Goal: Task Accomplishment & Management: Complete application form

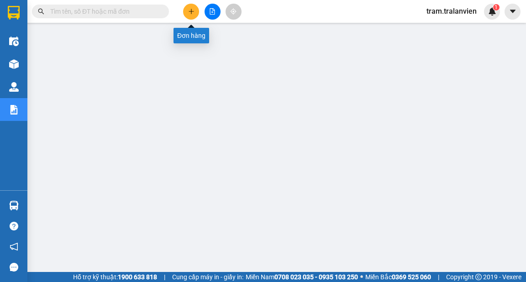
click at [190, 12] on icon "plus" at bounding box center [191, 11] width 6 height 6
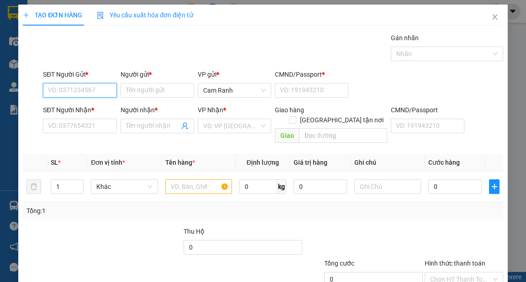
click at [95, 91] on input "SĐT Người Gửi *" at bounding box center [80, 90] width 74 height 15
click at [173, 180] on input "text" at bounding box center [198, 187] width 67 height 15
drag, startPoint x: 67, startPoint y: 90, endPoint x: 45, endPoint y: 91, distance: 22.4
click at [45, 91] on input "033" at bounding box center [80, 90] width 74 height 15
click at [75, 95] on input "033" at bounding box center [80, 90] width 74 height 15
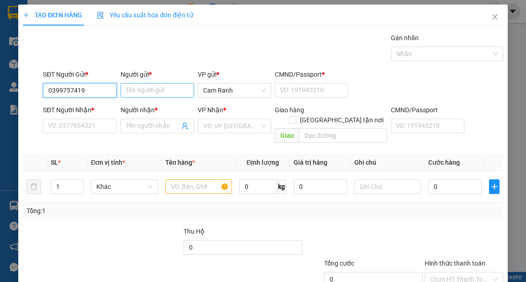
type input "0399757419"
click at [139, 90] on input "Người gửi *" at bounding box center [158, 90] width 74 height 15
type input "thư"
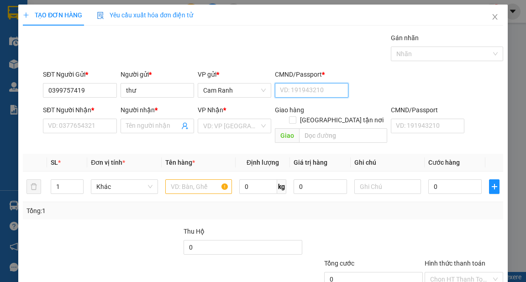
click at [294, 88] on input "CMND/Passport *" at bounding box center [312, 90] width 74 height 15
type input "1"
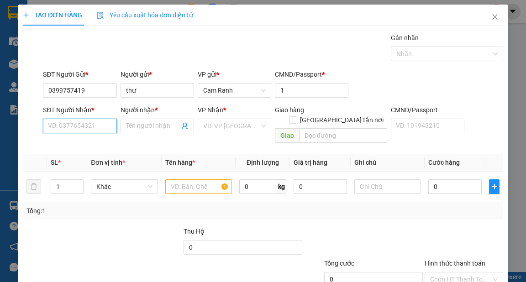
click at [50, 122] on input "SĐT Người Nhận *" at bounding box center [80, 126] width 74 height 15
type input "0908794899"
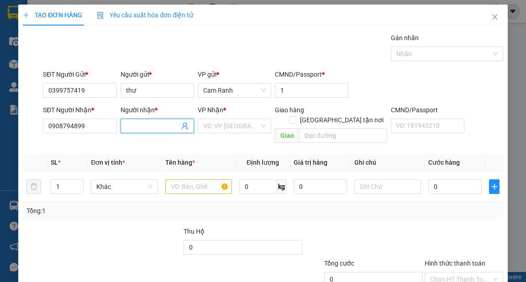
click at [133, 127] on input "Người nhận *" at bounding box center [152, 126] width 53 height 10
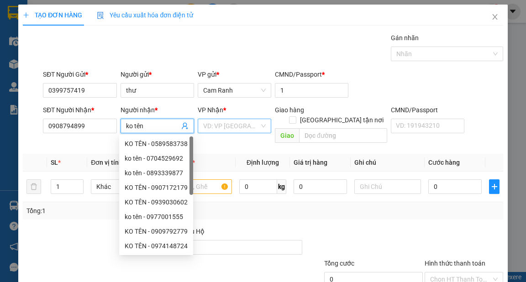
type input "ko tên"
click at [216, 128] on input "search" at bounding box center [231, 126] width 56 height 14
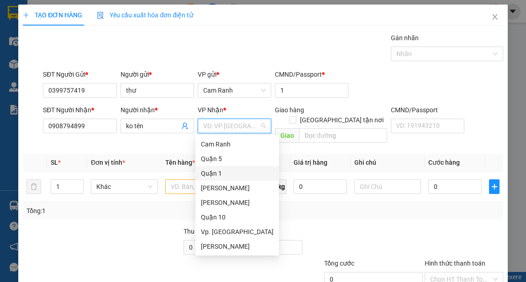
click at [228, 174] on div "Quận 1" at bounding box center [237, 174] width 73 height 10
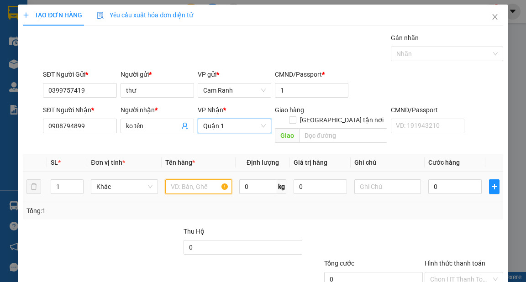
click at [177, 180] on input "text" at bounding box center [198, 187] width 67 height 15
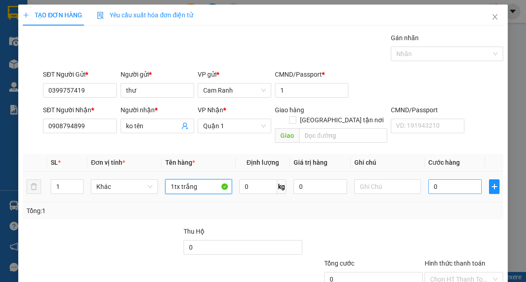
type input "1tx trắng"
click at [446, 180] on input "0" at bounding box center [455, 187] width 53 height 15
type input "5"
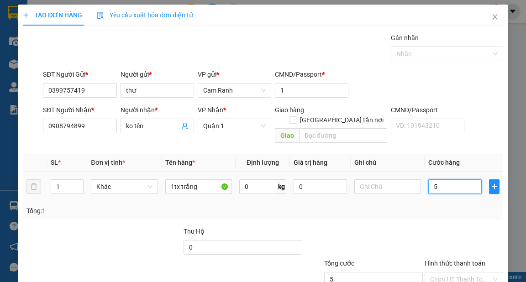
type input "50"
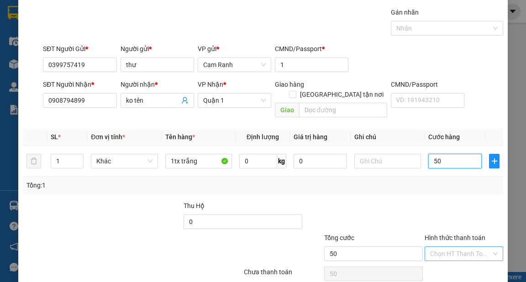
scroll to position [55, 0]
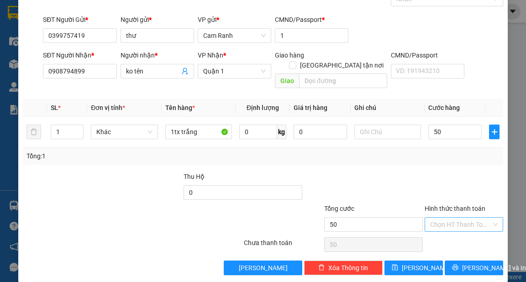
type input "50.000"
click at [435, 218] on input "Hình thức thanh toán" at bounding box center [460, 225] width 61 height 14
click at [431, 232] on div "Tại văn phòng" at bounding box center [459, 232] width 67 height 10
type input "0"
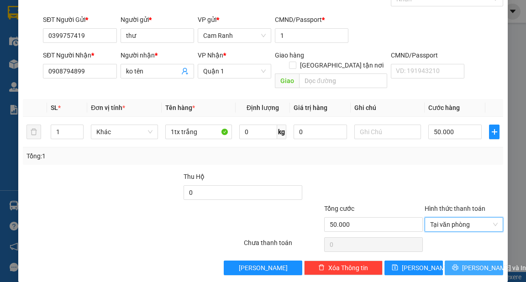
click at [467, 263] on span "[PERSON_NAME] và In" at bounding box center [494, 268] width 64 height 10
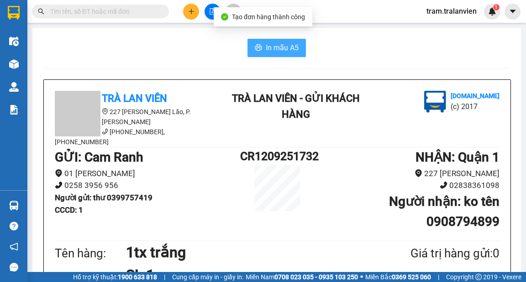
click at [295, 48] on span "In mẫu A5" at bounding box center [282, 47] width 33 height 11
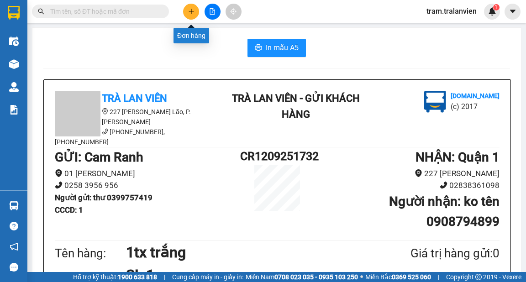
click at [191, 11] on icon "plus" at bounding box center [191, 11] width 0 height 5
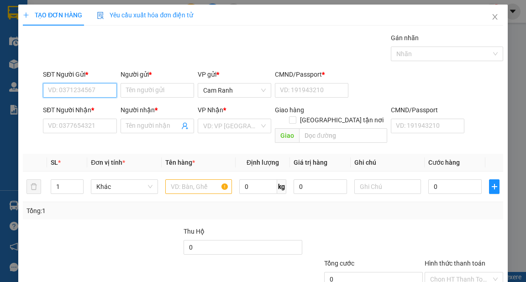
click at [87, 93] on input "SĐT Người Gửi *" at bounding box center [80, 90] width 74 height 15
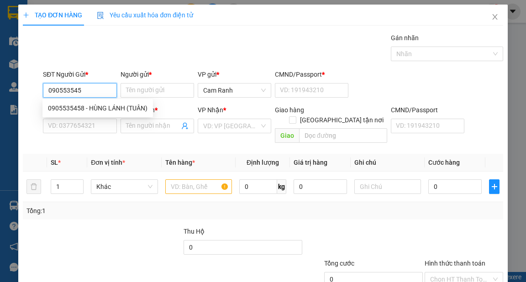
type input "0905535458"
drag, startPoint x: 110, startPoint y: 108, endPoint x: 118, endPoint y: 107, distance: 8.7
click at [110, 108] on div "0905535458 - HÙNG LÁNH (TUÂN)" at bounding box center [98, 108] width 100 height 10
type input "HÙNG LÁNH (TUÂN)"
type input "1"
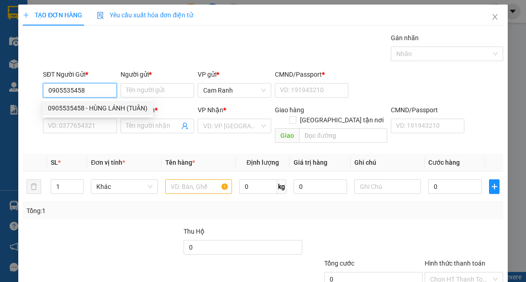
type input "0908813460"
type input "bảo"
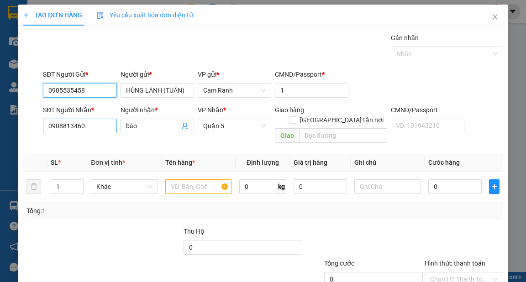
type input "0905535458"
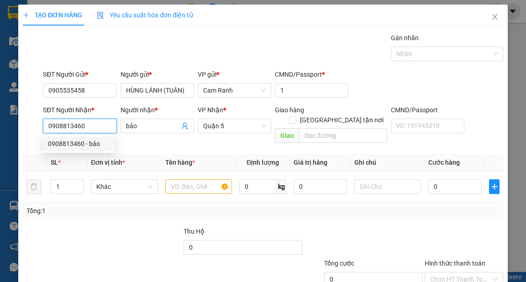
drag, startPoint x: 84, startPoint y: 127, endPoint x: 48, endPoint y: 124, distance: 36.7
click at [48, 124] on input "0908813460" at bounding box center [80, 126] width 74 height 15
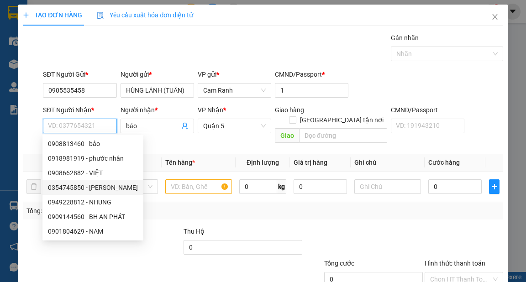
click at [100, 190] on div "0354745850 - [PERSON_NAME]" at bounding box center [93, 188] width 90 height 10
type input "0354745850"
type input "NGỌC"
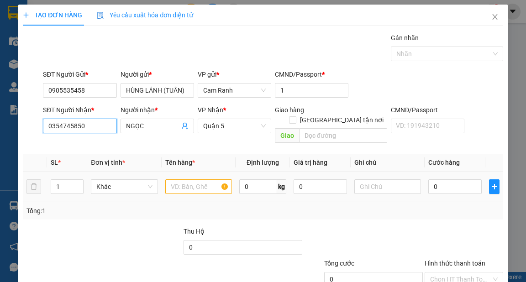
type input "0354745850"
click at [192, 180] on input "text" at bounding box center [198, 187] width 67 height 15
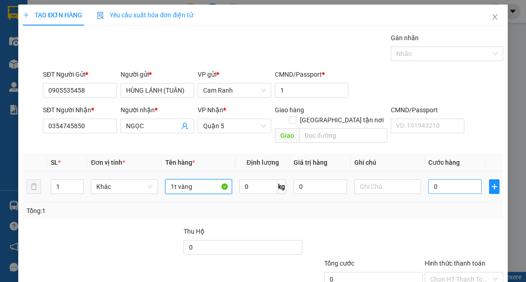
type input "1t vàng"
click at [448, 180] on input "0" at bounding box center [455, 187] width 53 height 15
type input "4"
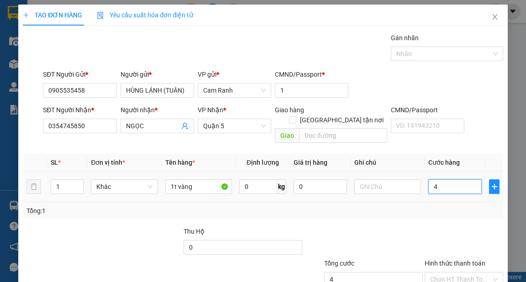
type input "40"
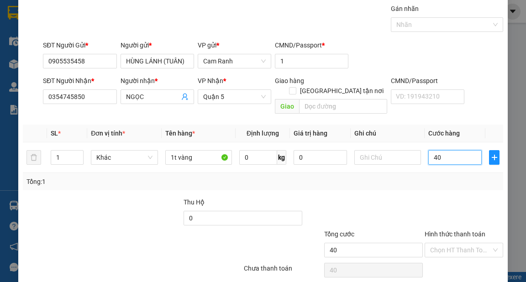
scroll to position [55, 0]
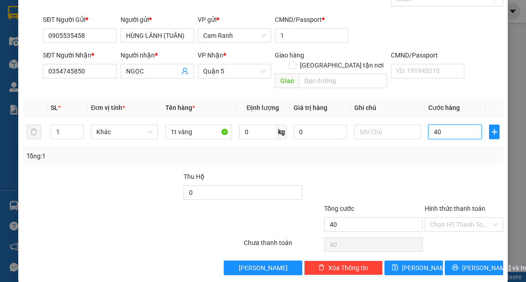
type input "4"
type input "0"
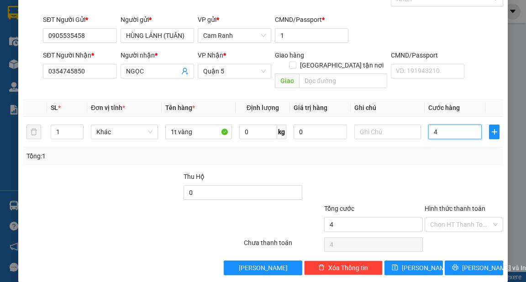
type input "0"
type input "03"
type input "3"
type input "030"
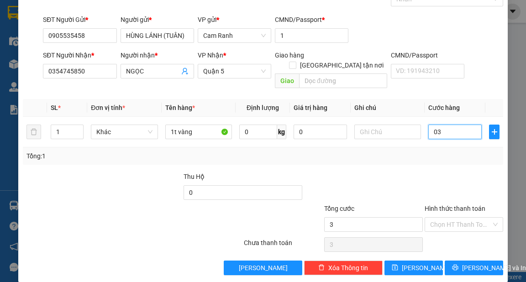
type input "30"
type input "03"
type input "3"
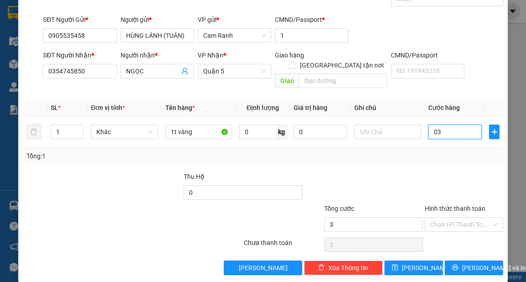
type input "035"
type input "35"
type input "35.000"
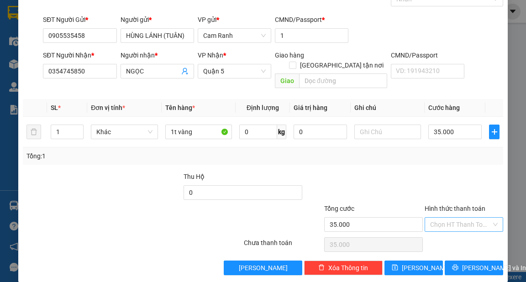
click at [463, 218] on input "Hình thức thanh toán" at bounding box center [460, 225] width 61 height 14
click at [460, 233] on div "Tại văn phòng" at bounding box center [459, 232] width 67 height 10
type input "0"
drag, startPoint x: 463, startPoint y: 260, endPoint x: 448, endPoint y: 256, distance: 15.6
click at [462, 263] on span "[PERSON_NAME] và In" at bounding box center [494, 268] width 64 height 10
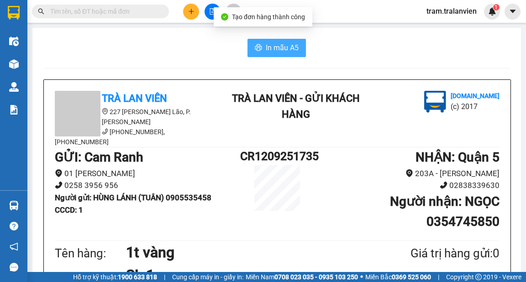
click at [279, 48] on span "In mẫu A5" at bounding box center [282, 47] width 33 height 11
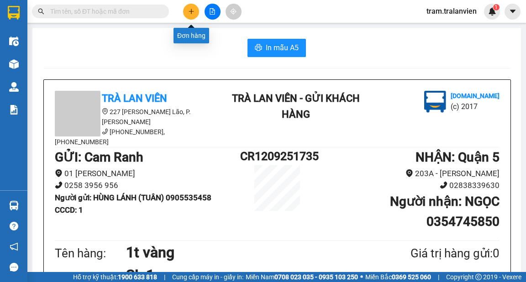
click at [191, 12] on icon "plus" at bounding box center [191, 11] width 0 height 5
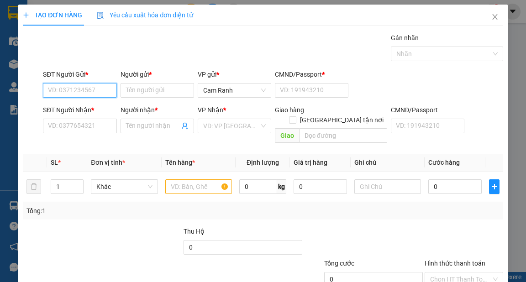
click at [62, 92] on input "SĐT Người Gửi *" at bounding box center [80, 90] width 74 height 15
click at [95, 108] on div "0975667493 - [PERSON_NAME]" at bounding box center [93, 108] width 90 height 10
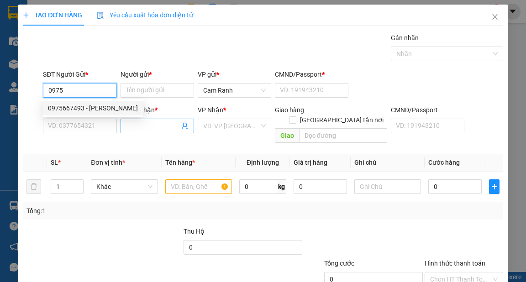
type input "0975667493"
type input "[PERSON_NAME]"
type input "056195009177"
type input "0949992626"
type input "hưng"
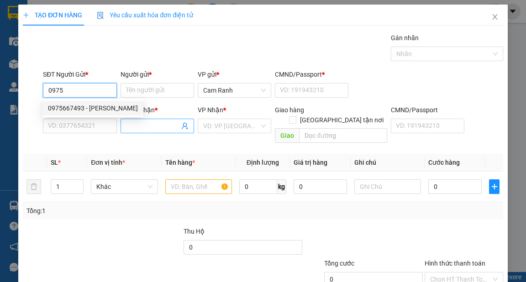
type input "051204011669"
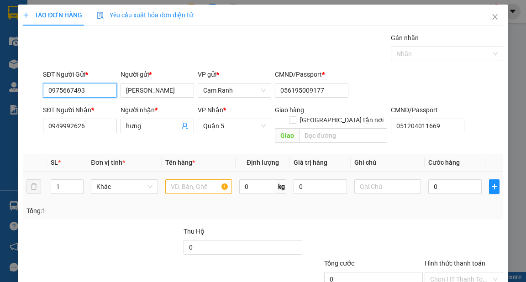
type input "0975667493"
click at [174, 180] on input "text" at bounding box center [198, 187] width 67 height 15
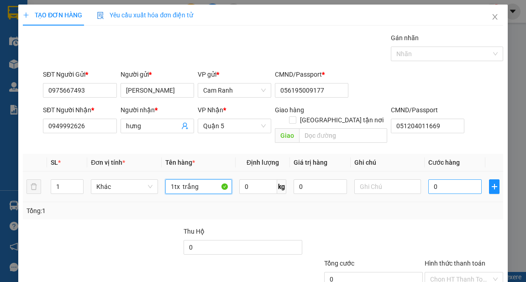
type input "1tx trắng"
click at [431, 180] on input "0" at bounding box center [455, 187] width 53 height 15
type input "8"
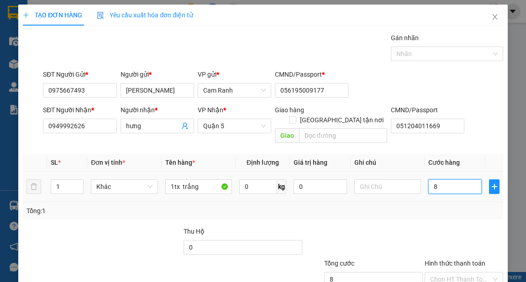
type input "80"
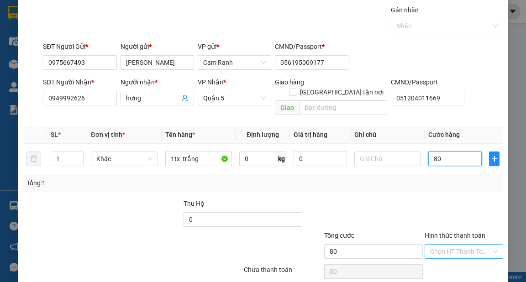
scroll to position [55, 0]
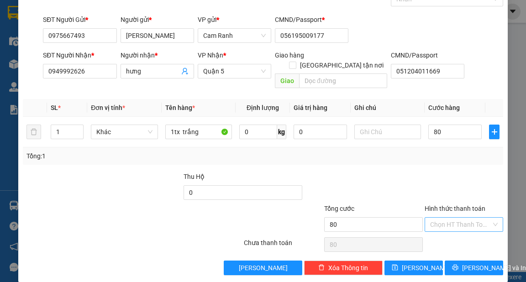
type input "80.000"
click at [457, 218] on input "Hình thức thanh toán" at bounding box center [460, 225] width 61 height 14
click at [450, 234] on div "Tại văn phòng" at bounding box center [459, 232] width 67 height 10
type input "0"
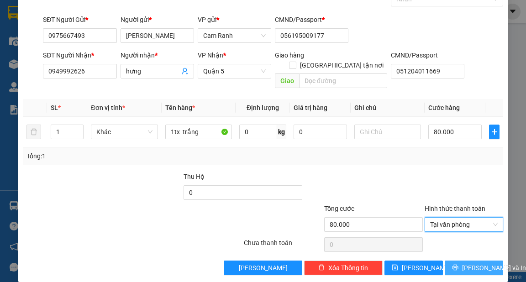
click at [465, 263] on span "[PERSON_NAME] và In" at bounding box center [494, 268] width 64 height 10
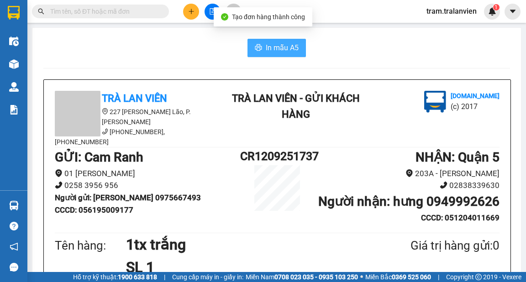
click at [289, 48] on span "In mẫu A5" at bounding box center [282, 47] width 33 height 11
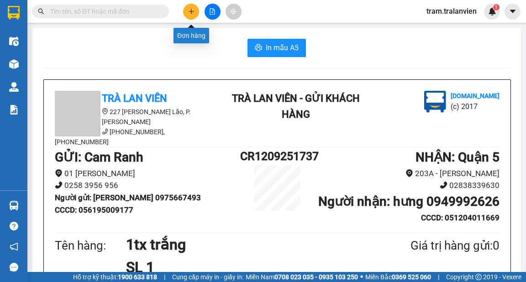
click at [190, 11] on icon "plus" at bounding box center [191, 11] width 6 height 6
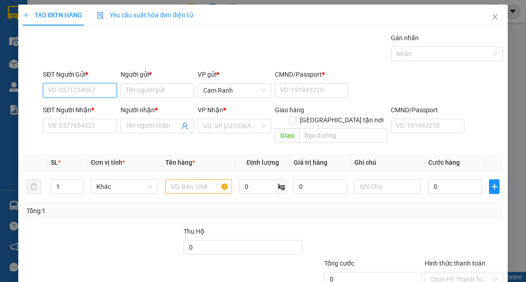
click at [93, 93] on input "SĐT Người Gửi *" at bounding box center [80, 90] width 74 height 15
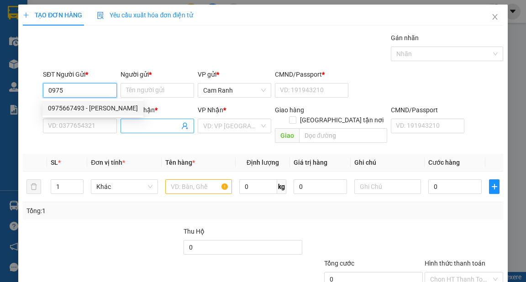
drag, startPoint x: 96, startPoint y: 109, endPoint x: 148, endPoint y: 124, distance: 53.4
click at [97, 109] on div "0975667493 - [PERSON_NAME]" at bounding box center [93, 108] width 90 height 10
type input "0975667493"
type input "[PERSON_NAME]"
type input "056195009177"
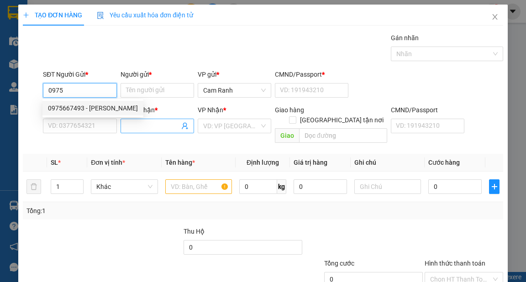
type input "0949992626"
type input "hưng"
type input "051204011669"
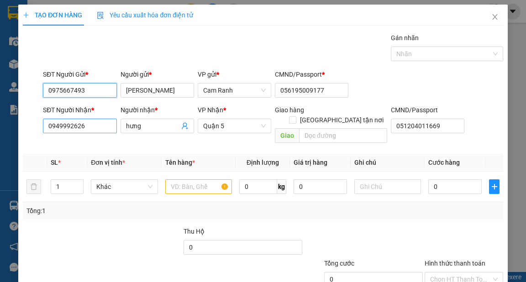
type input "0975667493"
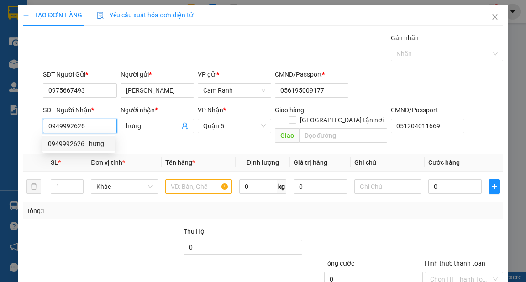
drag, startPoint x: 92, startPoint y: 124, endPoint x: 46, endPoint y: 128, distance: 46.4
click at [46, 128] on input "0949992626" at bounding box center [80, 126] width 74 height 15
click at [98, 145] on div "0332820657 - TĨNH" at bounding box center [79, 144] width 62 height 10
type input "0332820657"
type input "TĨNH"
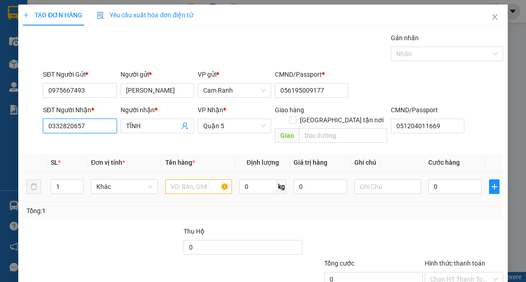
type input "0332820657"
click at [188, 181] on input "text" at bounding box center [198, 187] width 67 height 15
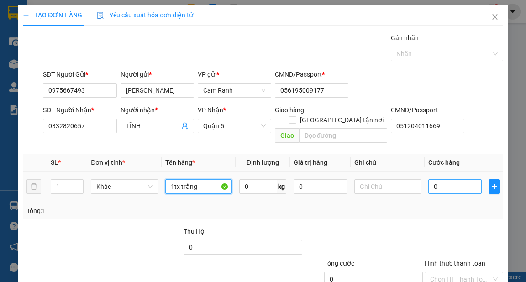
type input "1tx trắng"
click at [441, 180] on input "0" at bounding box center [455, 187] width 53 height 15
type input "8"
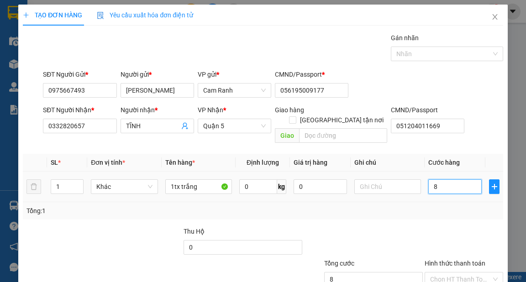
type input "80"
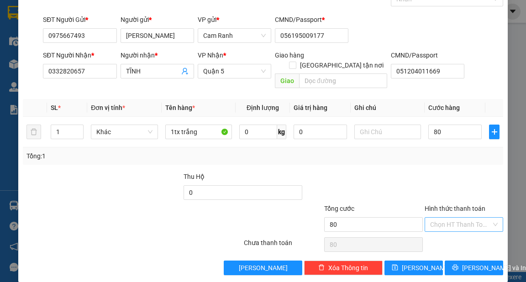
type input "80.000"
click at [451, 218] on input "Hình thức thanh toán" at bounding box center [460, 225] width 61 height 14
click at [454, 233] on div "Tại văn phòng" at bounding box center [459, 232] width 67 height 10
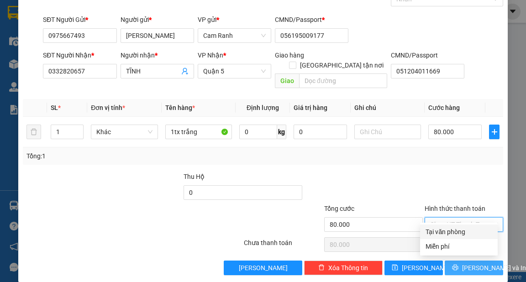
type input "0"
click at [475, 263] on span "[PERSON_NAME] và In" at bounding box center [494, 268] width 64 height 10
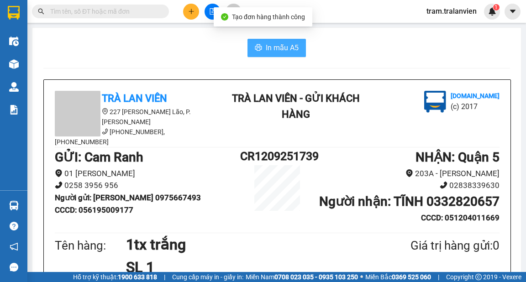
click at [294, 49] on span "In mẫu A5" at bounding box center [282, 47] width 33 height 11
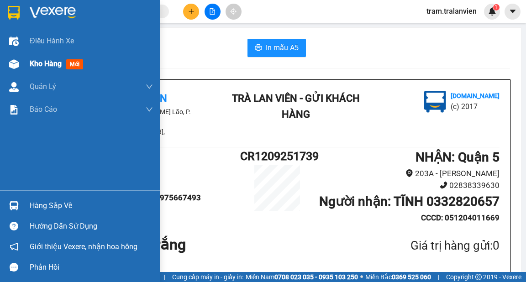
click at [51, 62] on span "Kho hàng" at bounding box center [46, 63] width 32 height 9
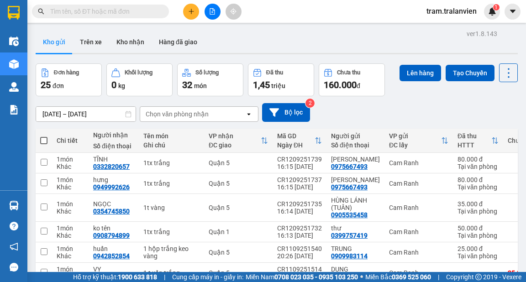
click at [52, 114] on div "ver 1.8.143 Kho gửi Trên xe Kho nhận Hàng đã giao Đơn hàng 25 đơn Khối lượng 0 …" at bounding box center [277, 220] width 490 height 386
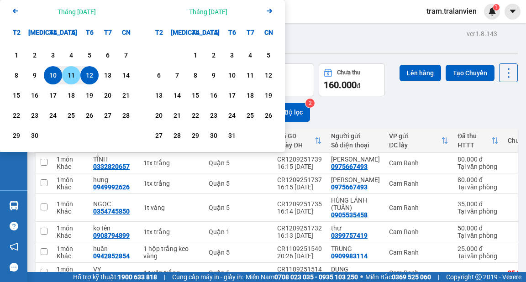
click at [69, 73] on div "11" at bounding box center [71, 75] width 13 height 11
click at [345, 44] on div "Kho gửi Trên xe Kho nhận Hàng đã giao" at bounding box center [277, 43] width 483 height 24
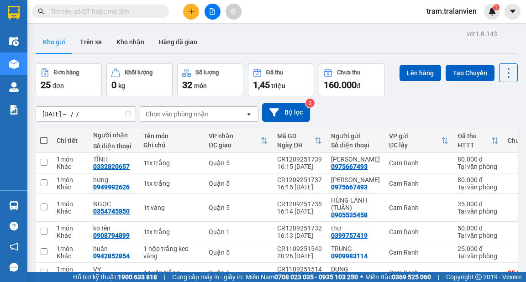
click at [92, 112] on div "ver 1.8.143 Kho gửi Trên xe Kho nhận Hàng đã giao Đơn hàng 25 đơn Khối lượng 0 …" at bounding box center [277, 220] width 490 height 386
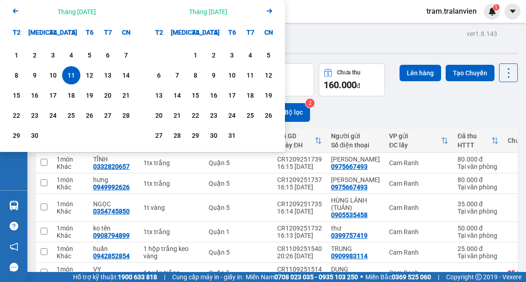
click at [70, 74] on div "11" at bounding box center [71, 75] width 13 height 11
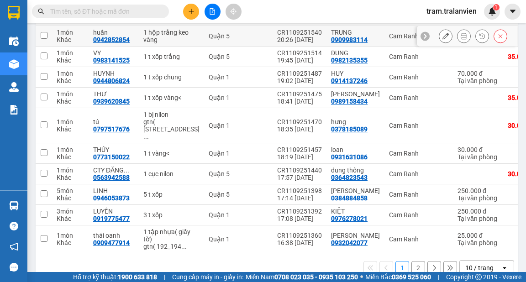
scroll to position [170, 0]
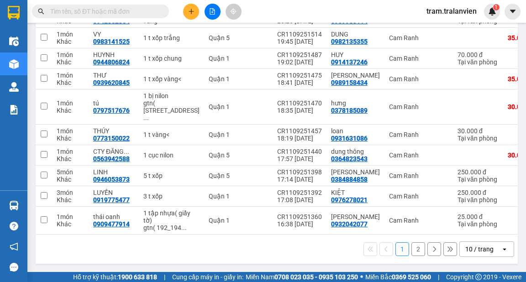
click at [412, 250] on button "2" at bounding box center [419, 250] width 14 height 14
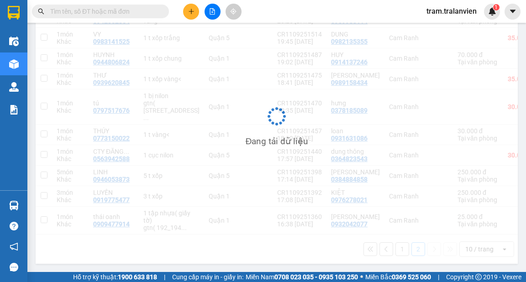
scroll to position [42, 0]
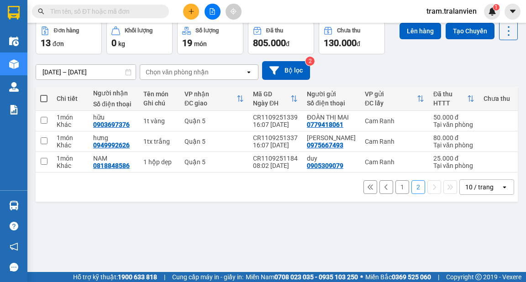
click at [400, 194] on button "1" at bounding box center [403, 188] width 14 height 14
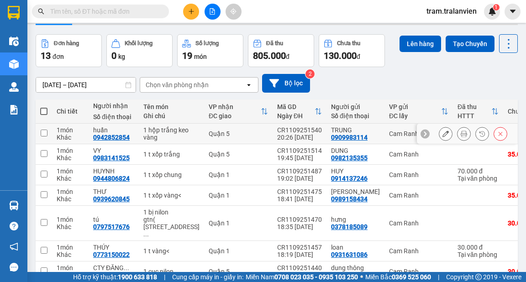
scroll to position [0, 0]
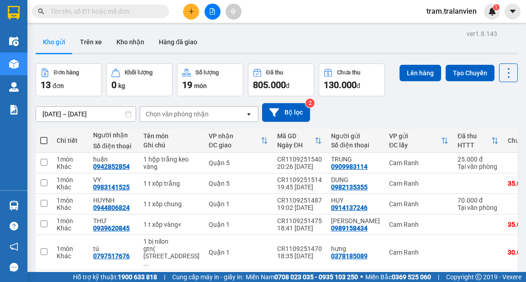
click at [59, 113] on div "ver 1.8.143 Kho gửi Trên xe Kho nhận Hàng đã giao Đơn hàng 13 đơn Khối lượng 0 …" at bounding box center [277, 220] width 490 height 386
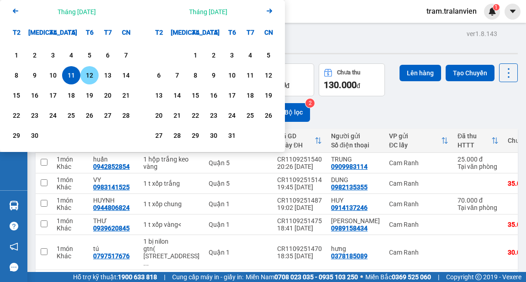
click at [89, 80] on div "12" at bounding box center [89, 75] width 13 height 11
click at [336, 37] on div "Kho gửi Trên xe Kho nhận Hàng đã giao" at bounding box center [277, 43] width 483 height 24
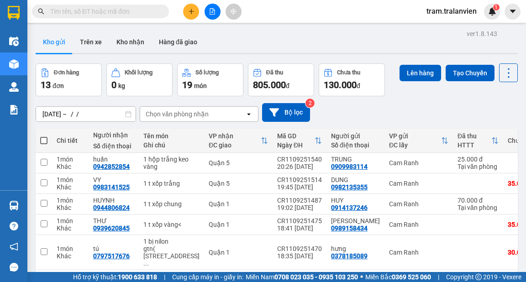
click at [90, 113] on div "ver 1.8.143 Kho gửi Trên xe Kho nhận Hàng đã giao Đơn hàng 13 đơn Khối lượng 0 …" at bounding box center [277, 220] width 490 height 386
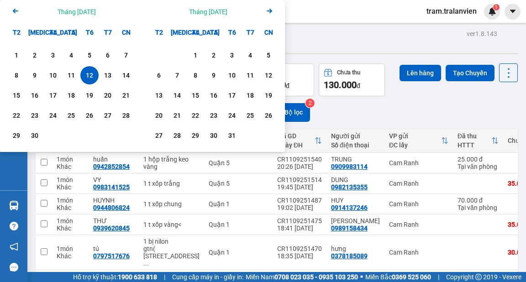
click at [86, 77] on div "12" at bounding box center [89, 75] width 13 height 11
type input "[DATE] – [DATE]"
